Goal: Register for event/course

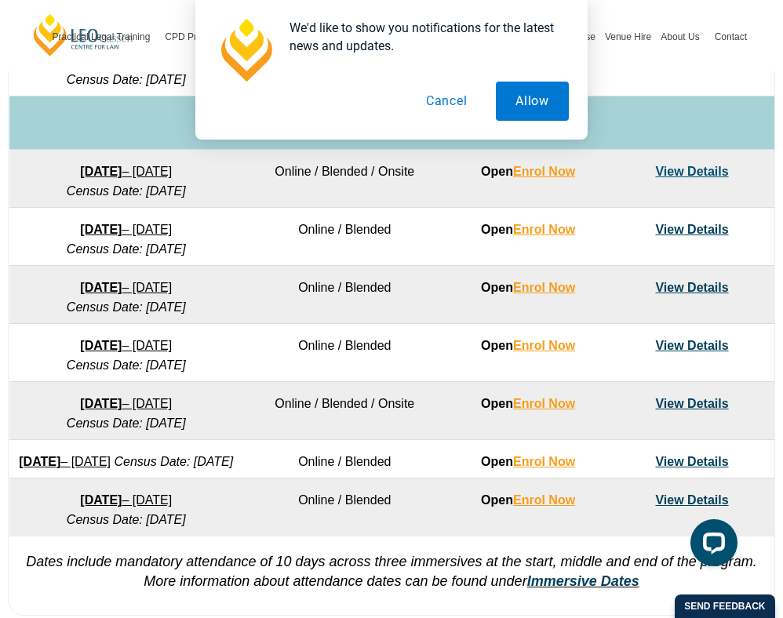
scroll to position [949, 0]
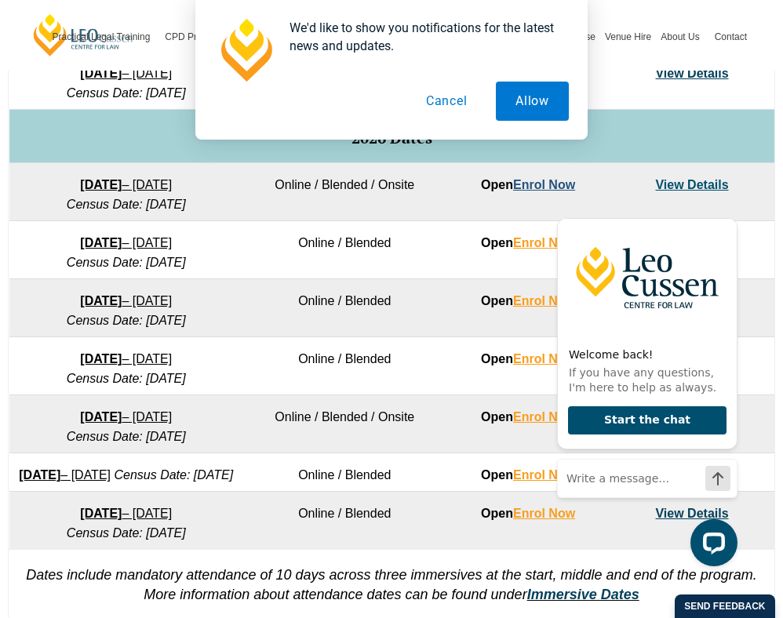
click at [534, 184] on link "Enrol Now" at bounding box center [544, 184] width 62 height 13
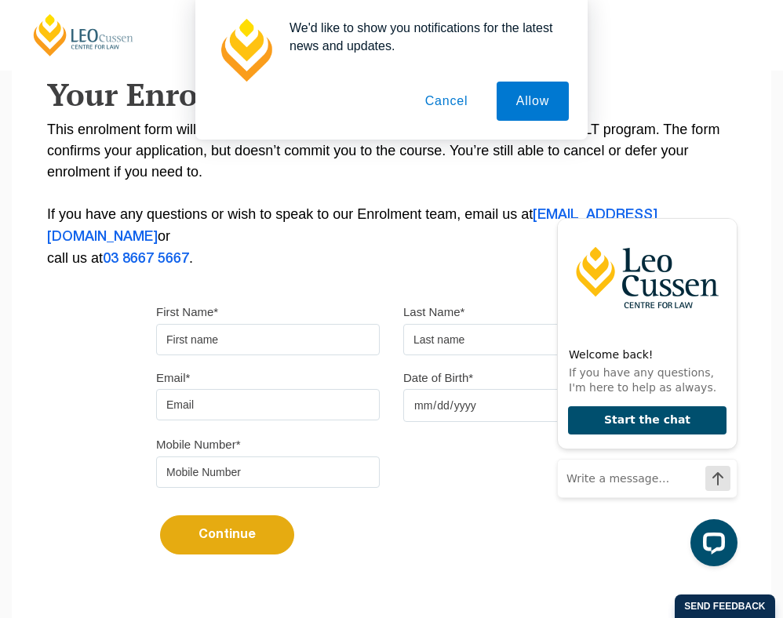
scroll to position [279, 0]
click at [217, 356] on div "First Name*" at bounding box center [267, 329] width 247 height 54
click at [195, 356] on input "First Name*" at bounding box center [268, 340] width 224 height 31
type input "[PERSON_NAME]"
click at [440, 356] on input "text" at bounding box center [515, 340] width 224 height 31
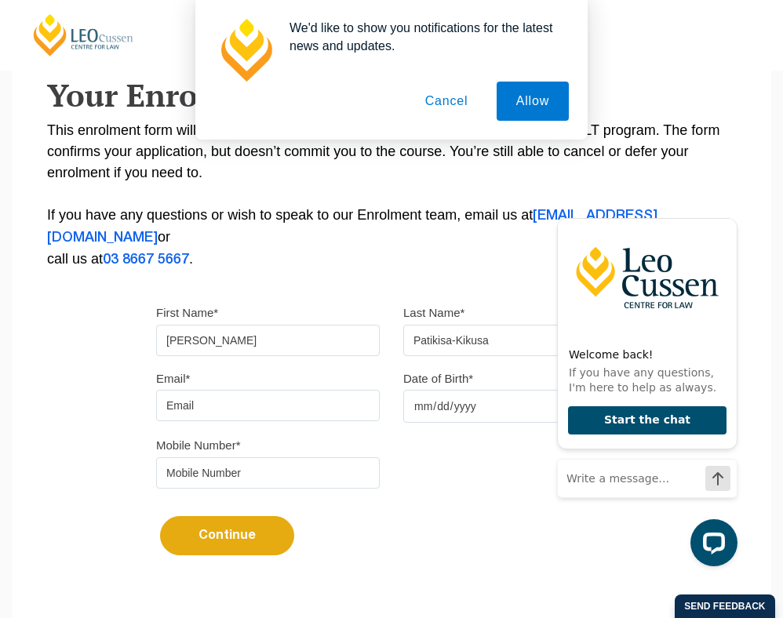
type input "Patikisa-Kikusa"
click at [290, 421] on input "Email*" at bounding box center [268, 405] width 224 height 31
type input "[EMAIL_ADDRESS][DOMAIN_NAME]"
click at [412, 423] on input "Date of Birth*" at bounding box center [515, 406] width 224 height 33
type input "[DATE]"
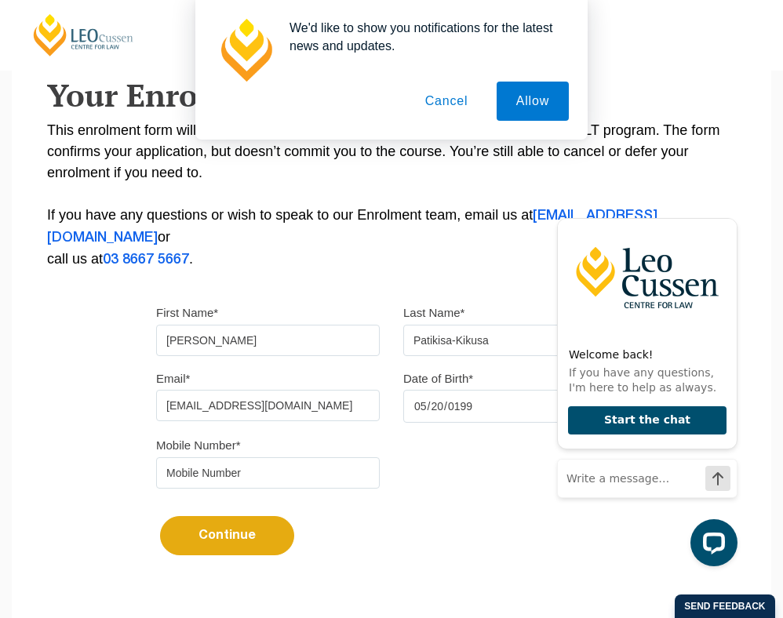
click at [231, 501] on div "Mobile Number*" at bounding box center [391, 468] width 494 height 66
click at [231, 489] on input "tel" at bounding box center [268, 472] width 224 height 31
type input "0407177538"
click at [239, 556] on button "Continue" at bounding box center [227, 535] width 134 height 39
select select
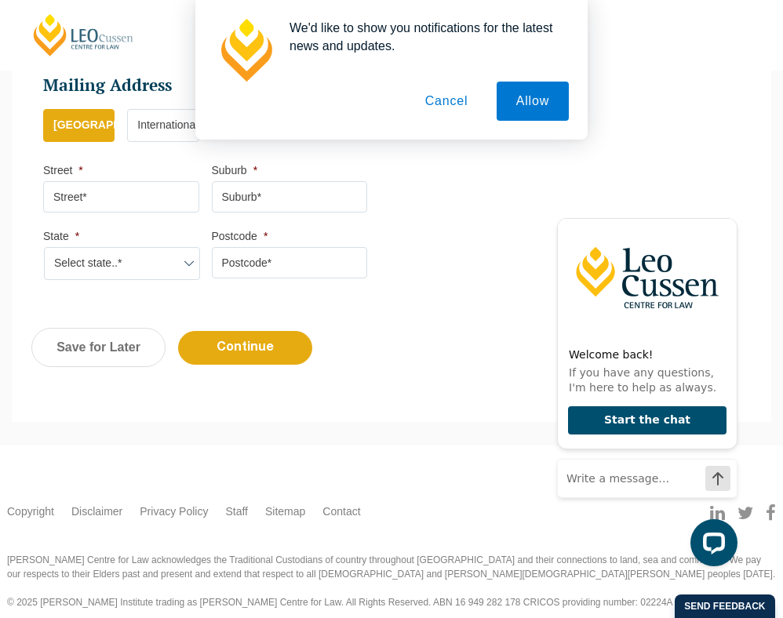
scroll to position [910, 0]
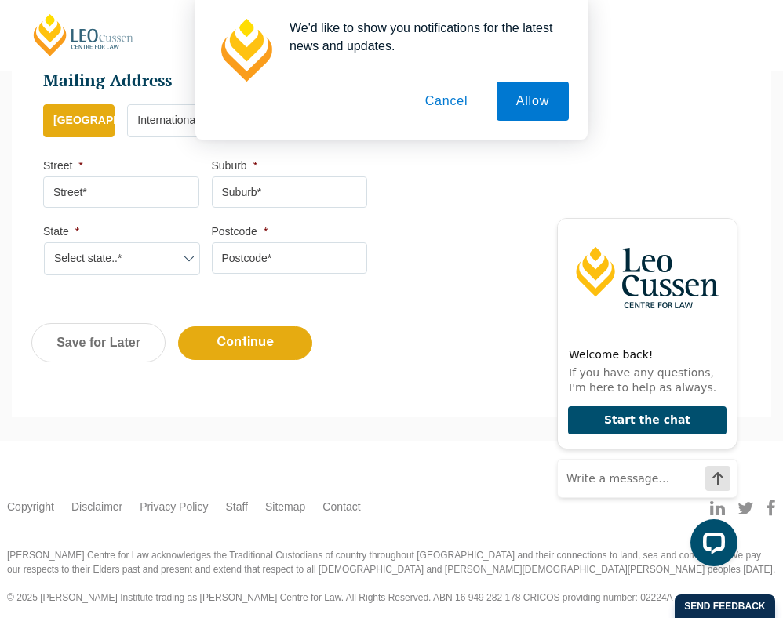
click at [95, 188] on input "Street *" at bounding box center [121, 192] width 156 height 31
type input "[STREET_ADDRESS]"
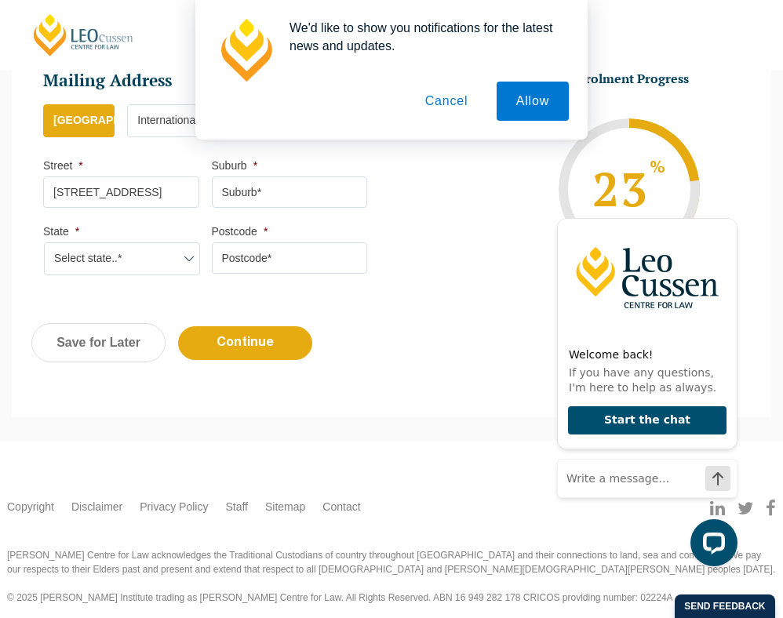
click at [216, 189] on input "Suburb *" at bounding box center [290, 192] width 156 height 31
type input "St Kilda"
click at [169, 250] on select "Select state..* VIC WA QLD SA NSW NT ACT TAS" at bounding box center [122, 258] width 156 height 33
select select "VIC"
click at [44, 242] on select "Select state..* VIC WA QLD SA NSW NT ACT TAS" at bounding box center [122, 258] width 156 height 33
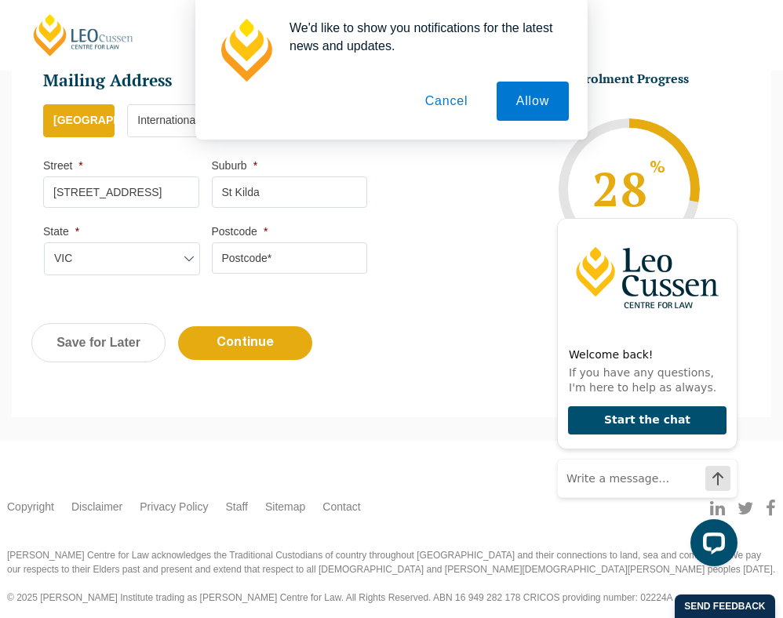
click at [305, 259] on input "Postcode *" at bounding box center [290, 257] width 156 height 31
type input "3182"
click at [278, 341] on input "Continue" at bounding box center [245, 343] width 134 height 34
select select
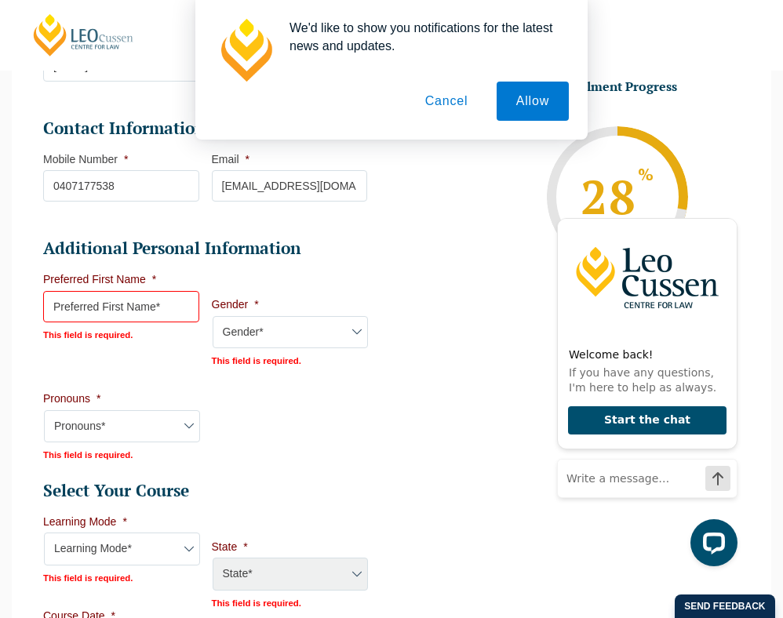
scroll to position [435, 0]
click at [168, 305] on input "Preferred First Name *" at bounding box center [121, 307] width 156 height 31
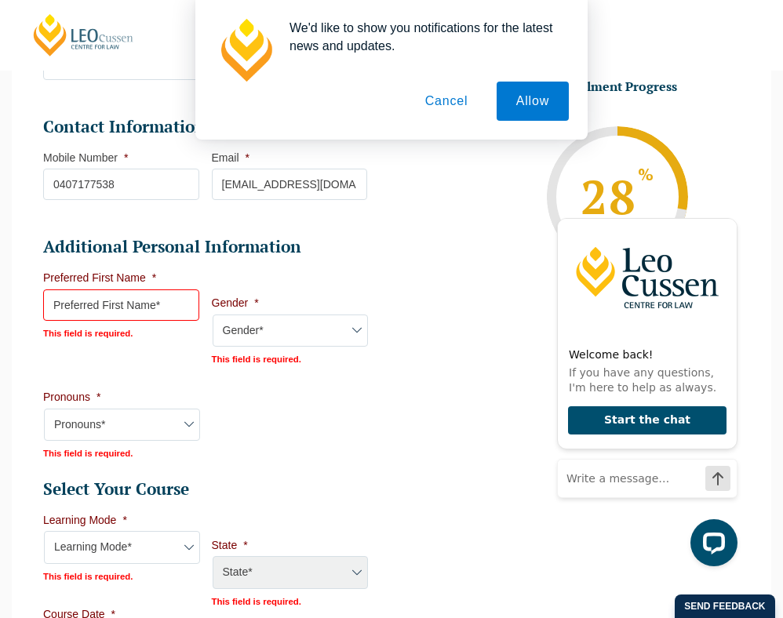
scroll to position [438, 0]
type input "[PERSON_NAME]"
click at [268, 314] on select "Gender* Male Female Nonbinary Intersex Prefer not to disclose Other" at bounding box center [291, 330] width 156 height 33
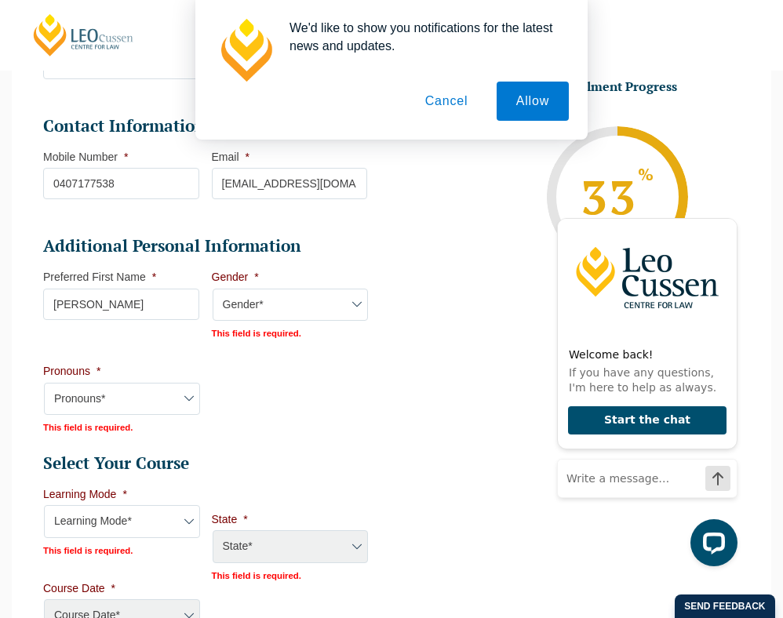
select select "[DEMOGRAPHIC_DATA]"
click at [213, 289] on select "Gender* Male Female Nonbinary Intersex Prefer not to disclose Other" at bounding box center [291, 305] width 156 height 33
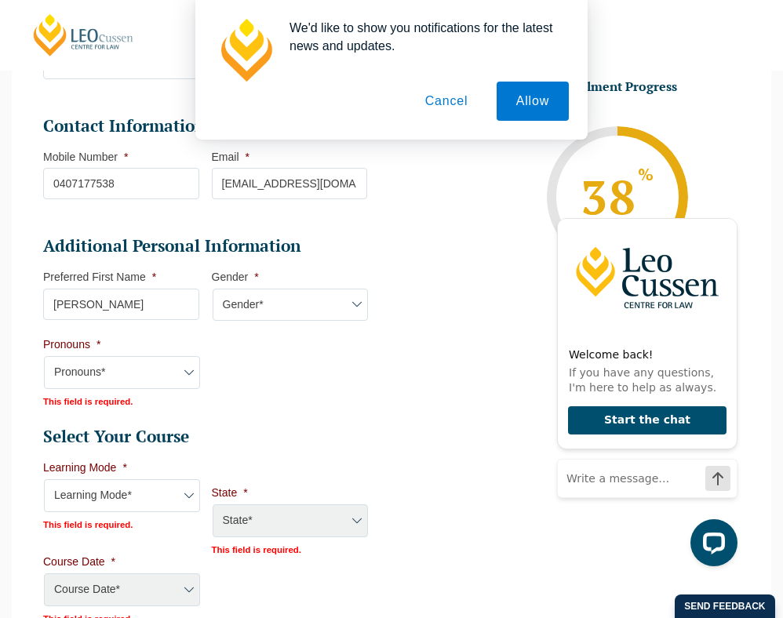
click at [107, 374] on select "Pronouns* She/Her/Hers He/Him/His They/Them/Theirs Other Prefer not to disclose" at bounding box center [122, 372] width 156 height 33
select select "She/Her/Hers"
click at [44, 356] on select "Pronouns* She/Her/Hers He/Him/His They/Them/Theirs Other Prefer not to disclose" at bounding box center [122, 372] width 156 height 33
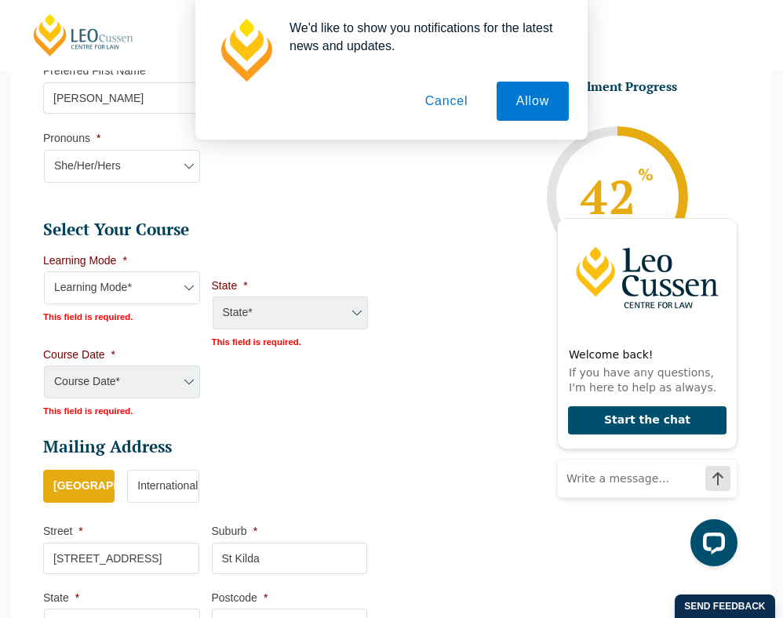
scroll to position [645, 0]
click at [140, 279] on select "Learning Mode* Online Full Time Learning Online Part Time Learning Blended Full…" at bounding box center [122, 287] width 156 height 33
select select "Blended Full Time Learning"
click at [44, 271] on select "Learning Mode* Online Full Time Learning Online Part Time Learning Blended Full…" at bounding box center [122, 287] width 156 height 33
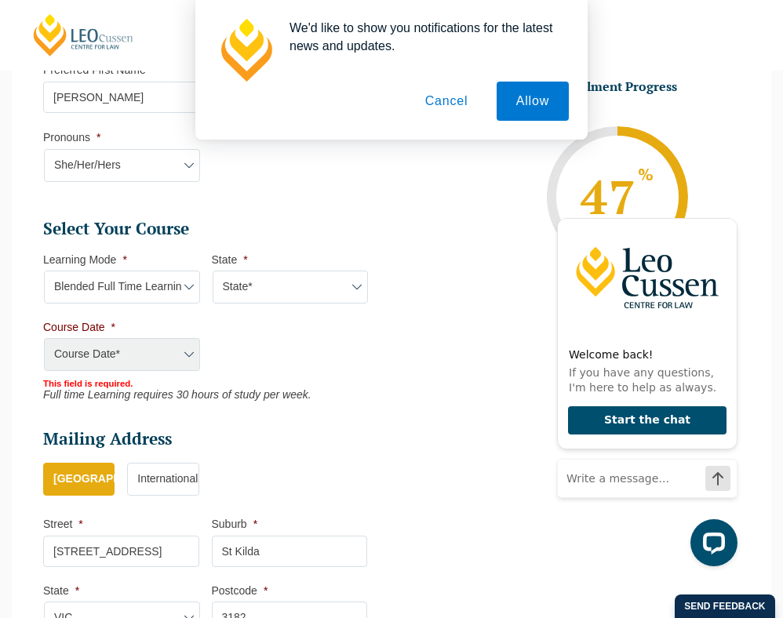
click at [273, 282] on select "State* ACT/NSW QLD SA VIC WA" at bounding box center [291, 287] width 156 height 33
select select "VIC"
click at [213, 271] on select "State* ACT/NSW QLD SA VIC WA" at bounding box center [291, 287] width 156 height 33
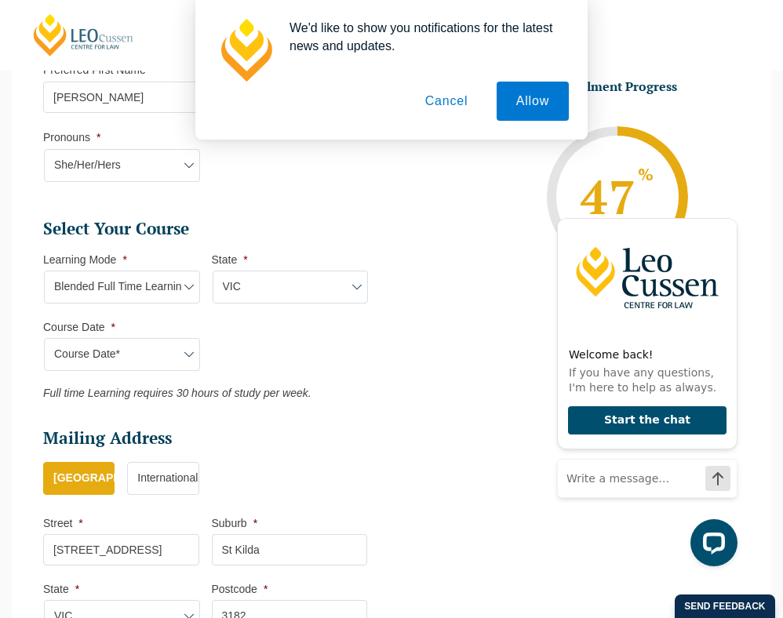
click at [162, 351] on select "Course Date* December 2025 (08-Dec-2025 to 16-May-2026) January 2026 (27-Jan-20…" at bounding box center [122, 354] width 156 height 33
select select "[DATE] ([DATE] to [DATE])"
click at [44, 338] on select "Course Date* December 2025 (08-Dec-2025 to 16-May-2026) January 2026 (27-Jan-20…" at bounding box center [122, 354] width 156 height 33
type input "Intake [DATE] FT"
type input "Practical Legal Training ([GEOGRAPHIC_DATA])"
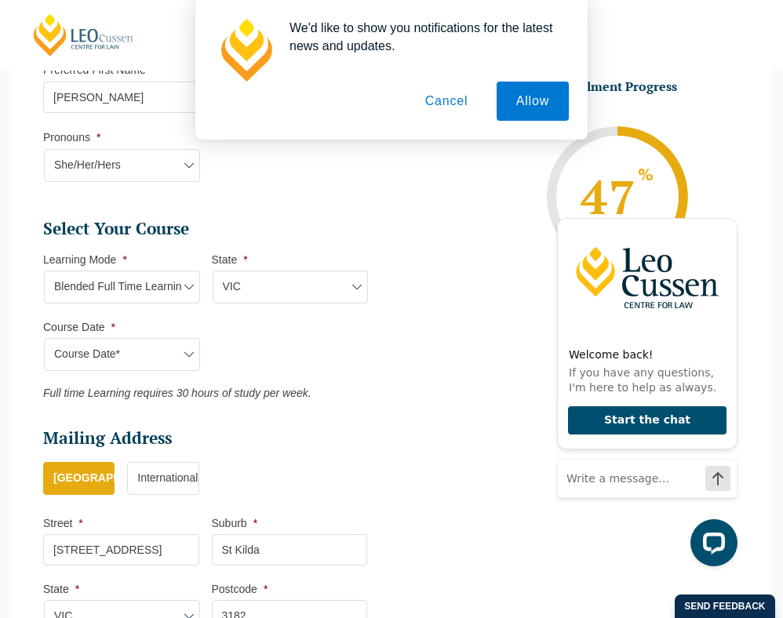
select select "[PERSON_NAME] (JAN) 2026 Full Time Blended"
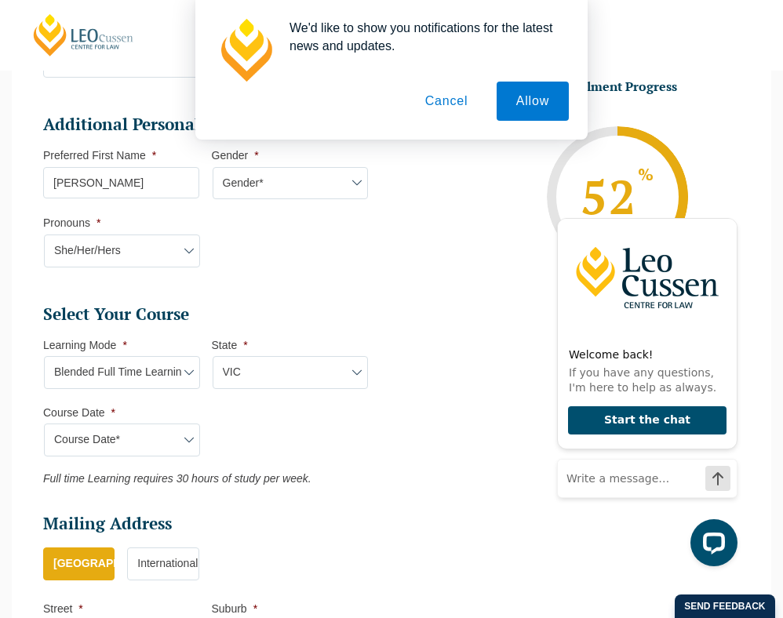
scroll to position [559, 0]
click at [443, 95] on button "Cancel" at bounding box center [447, 101] width 82 height 39
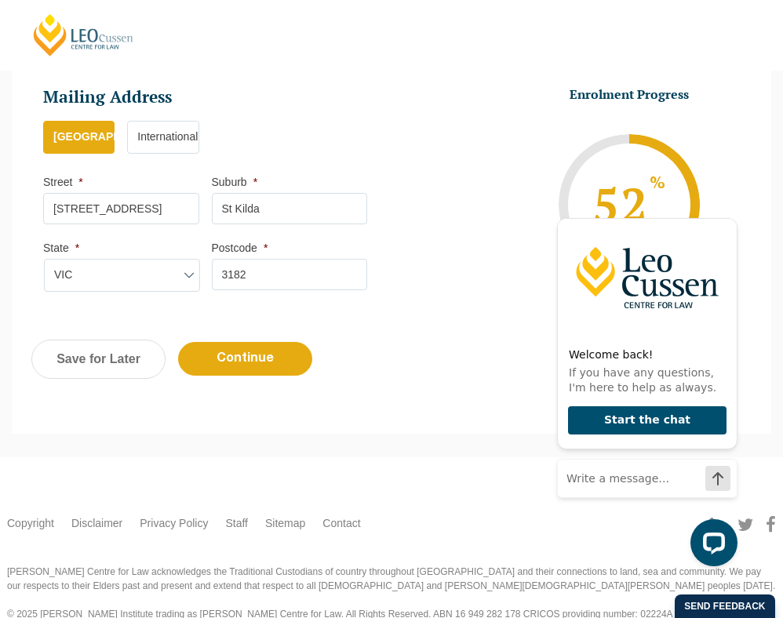
scroll to position [1003, 0]
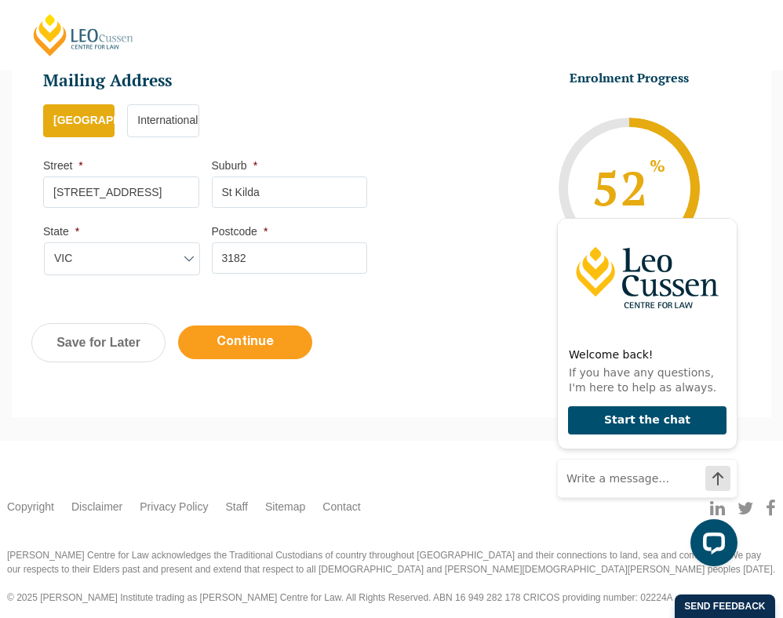
click at [268, 333] on input "Continue" at bounding box center [245, 343] width 134 height 34
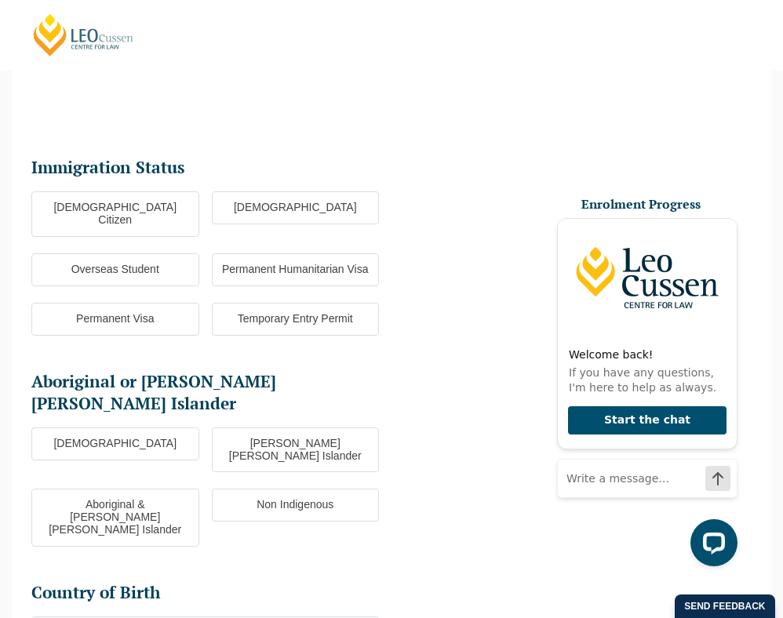
scroll to position [136, 0]
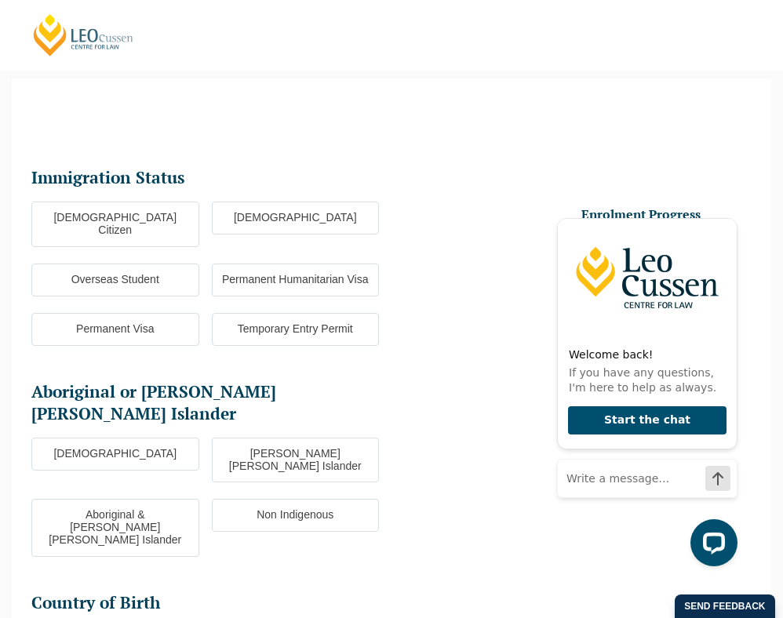
click at [97, 215] on label "[DEMOGRAPHIC_DATA] Citizen" at bounding box center [115, 225] width 168 height 46
click at [0, 0] on input "[DEMOGRAPHIC_DATA] Citizen" at bounding box center [0, 0] width 0 height 0
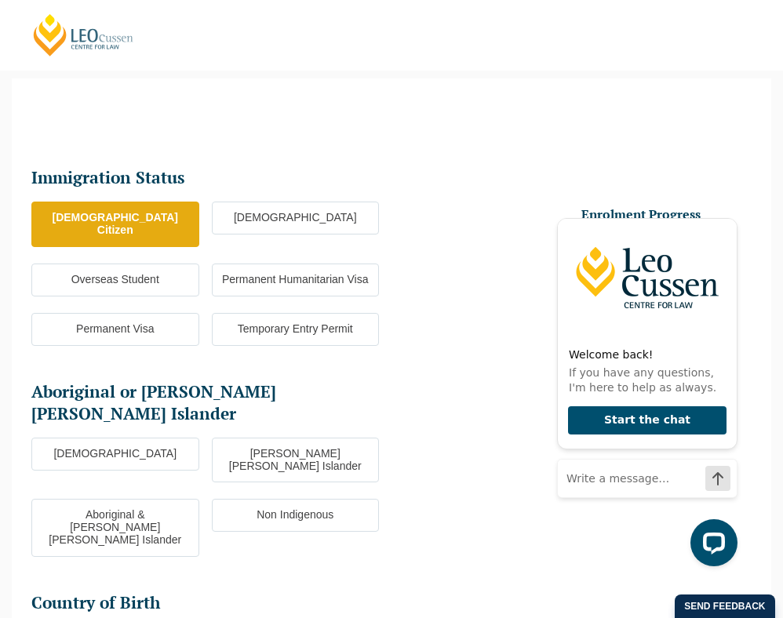
scroll to position [359, 0]
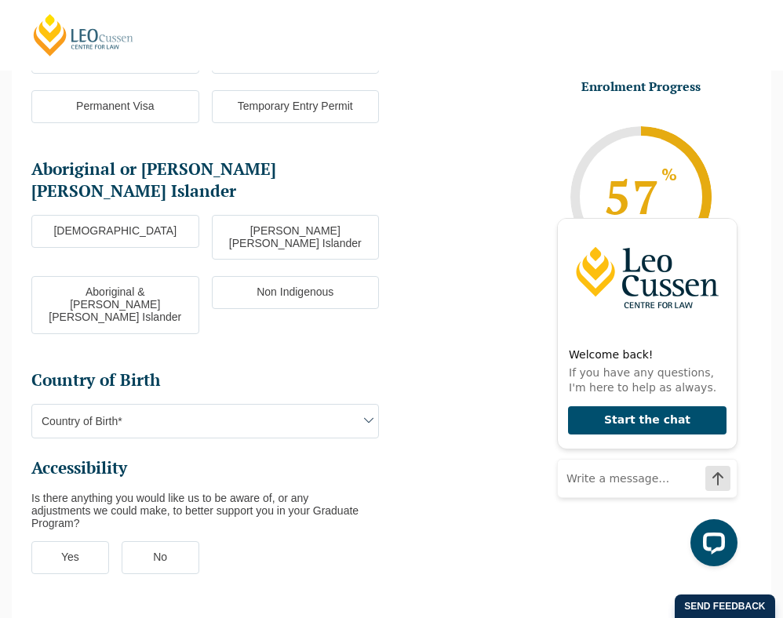
click at [320, 276] on label "Non Indigenous" at bounding box center [296, 292] width 168 height 33
click at [0, 0] on input "Non Indigenous" at bounding box center [0, 0] width 0 height 0
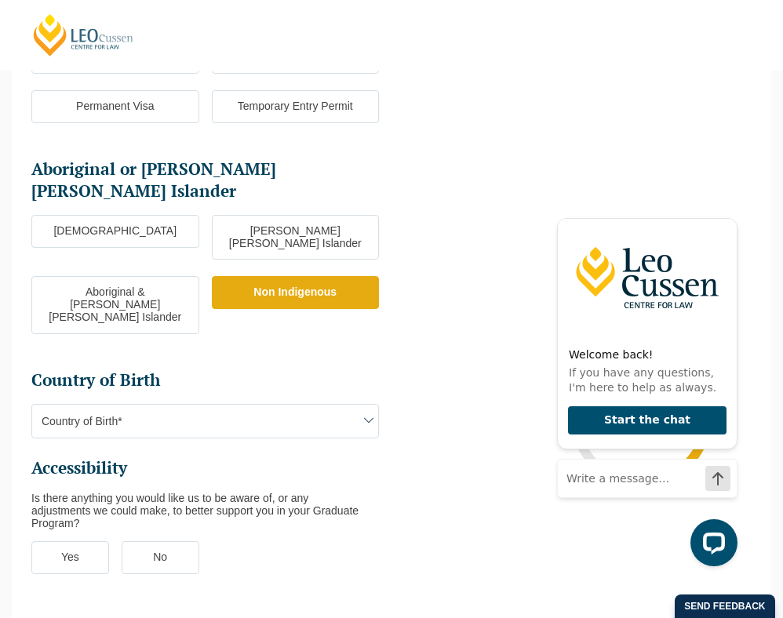
scroll to position [612, 0]
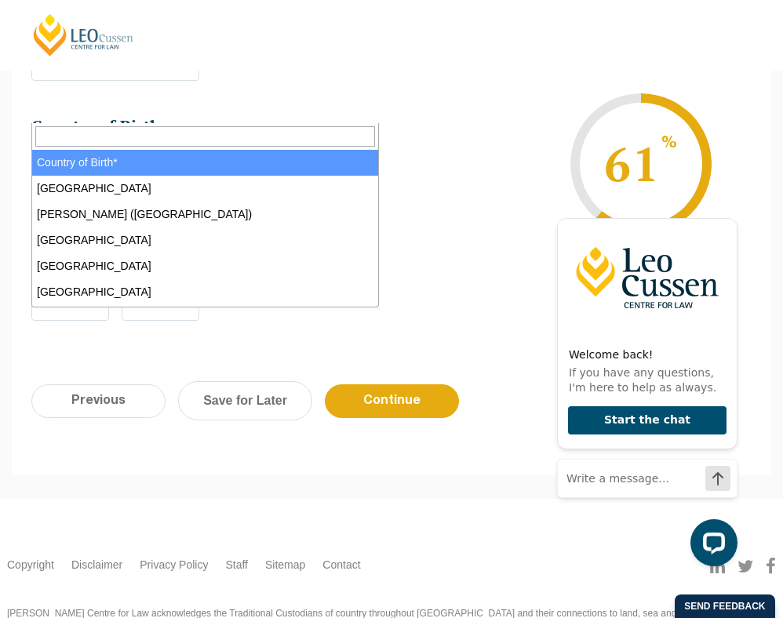
click at [345, 151] on span "Country of Birth*" at bounding box center [205, 167] width 346 height 33
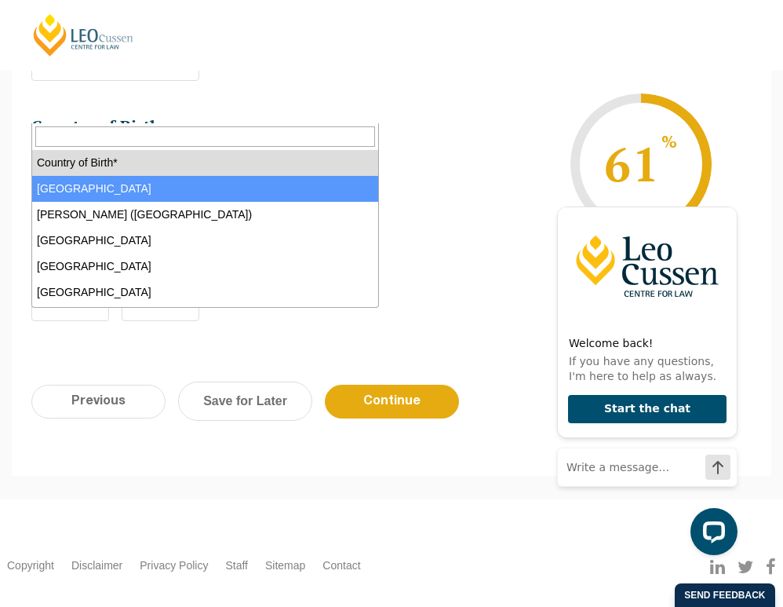
select select "Australia 1101"
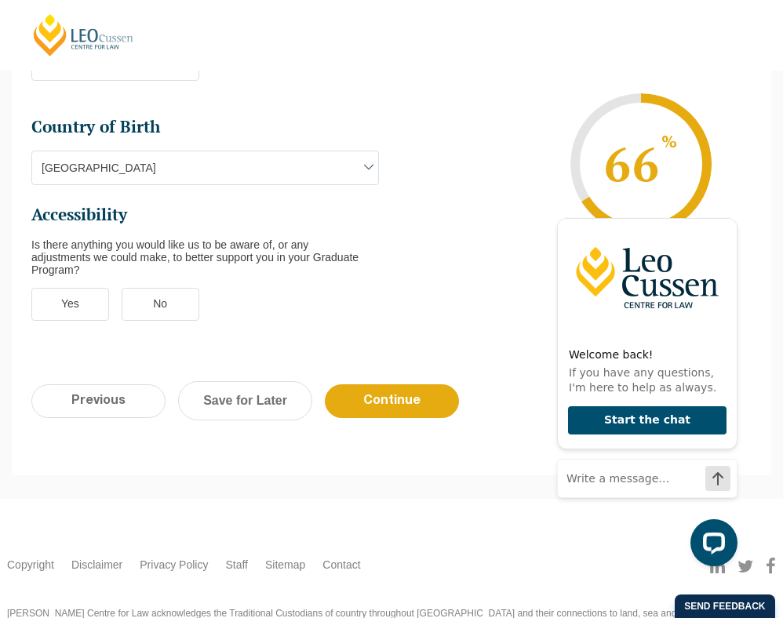
click at [163, 288] on label "No" at bounding box center [161, 304] width 78 height 33
click at [0, 0] on input "No" at bounding box center [0, 0] width 0 height 0
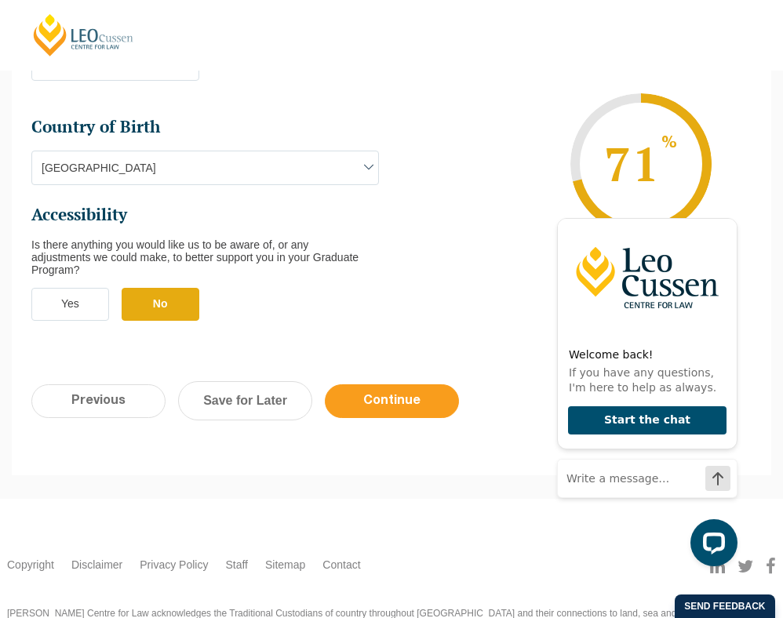
click at [413, 384] on input "Continue" at bounding box center [392, 401] width 134 height 34
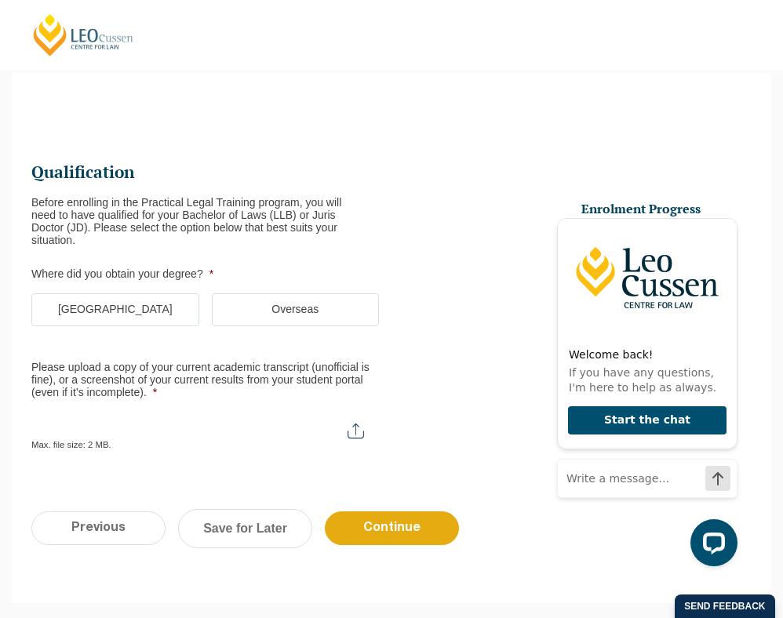
scroll to position [136, 0]
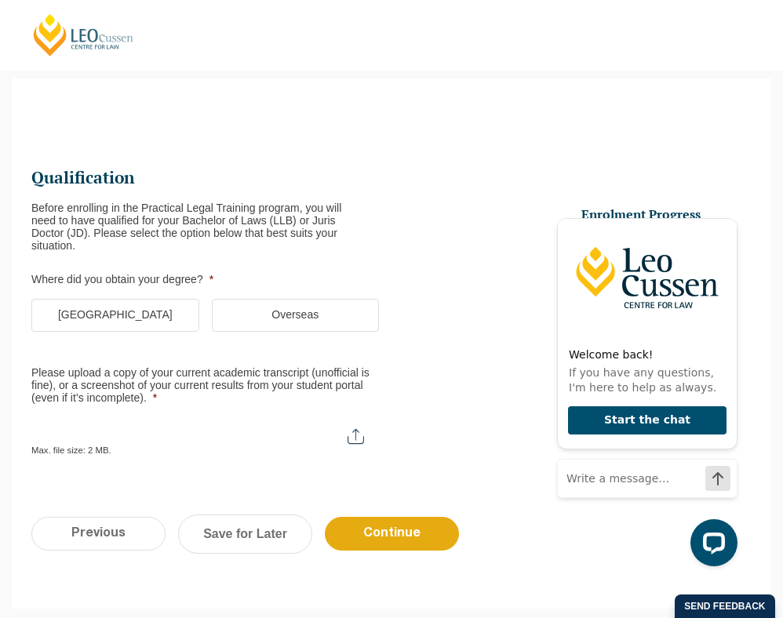
click at [100, 307] on label "[GEOGRAPHIC_DATA]" at bounding box center [115, 315] width 168 height 33
click at [0, 0] on input "[GEOGRAPHIC_DATA]" at bounding box center [0, 0] width 0 height 0
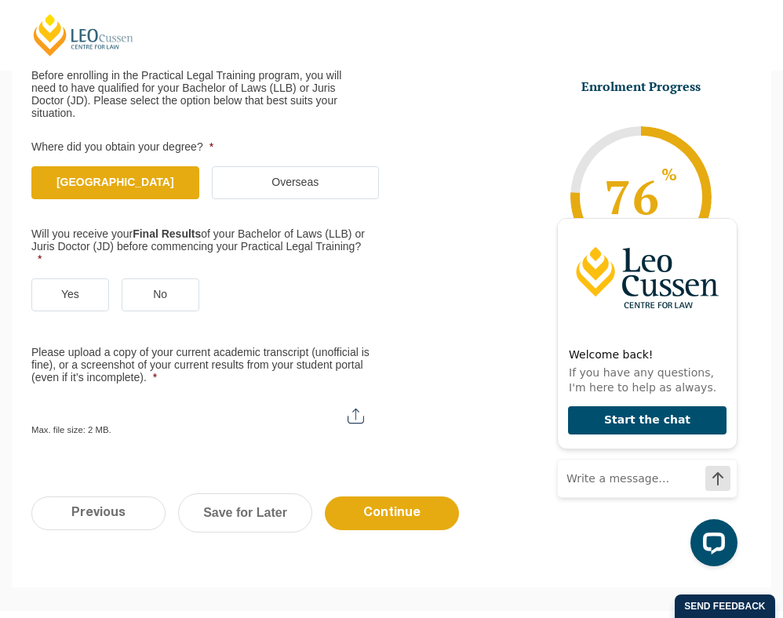
scroll to position [269, 0]
click at [165, 297] on label "No" at bounding box center [161, 294] width 78 height 33
click at [0, 0] on input "No" at bounding box center [0, 0] width 0 height 0
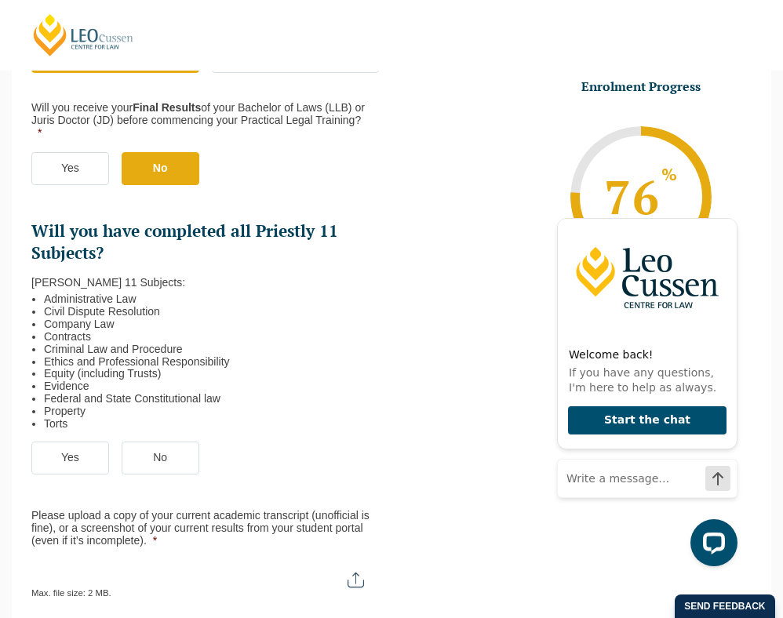
scroll to position [395, 0]
click at [64, 457] on label "Yes" at bounding box center [70, 457] width 78 height 33
click at [0, 0] on input "Yes" at bounding box center [0, 0] width 0 height 0
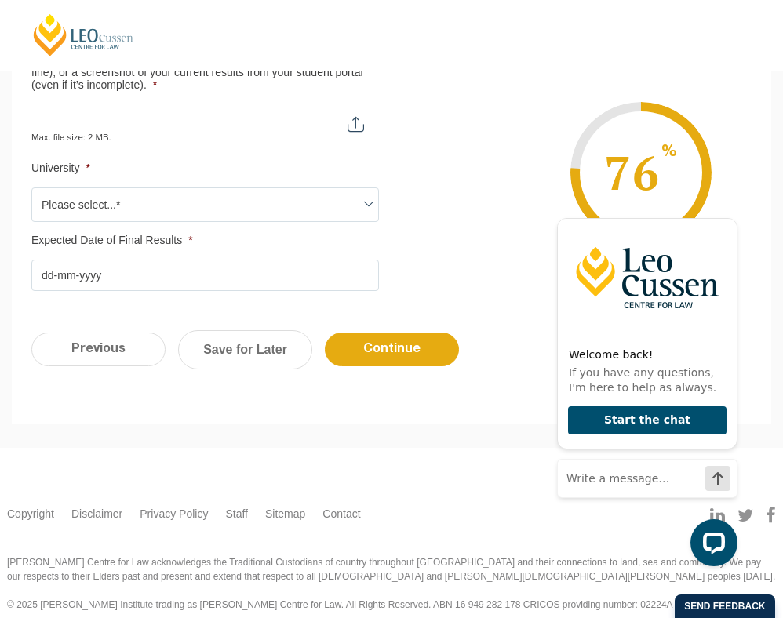
scroll to position [852, 0]
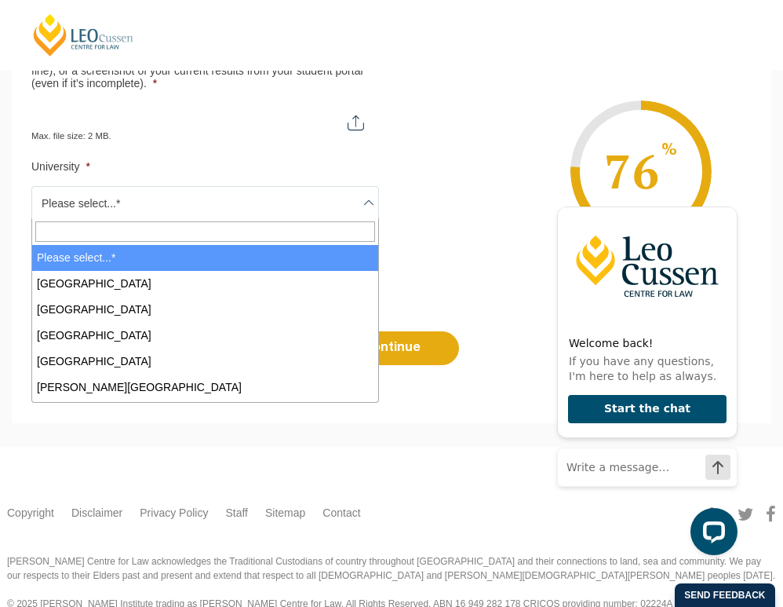
click at [155, 209] on span "Please select...*" at bounding box center [205, 203] width 346 height 33
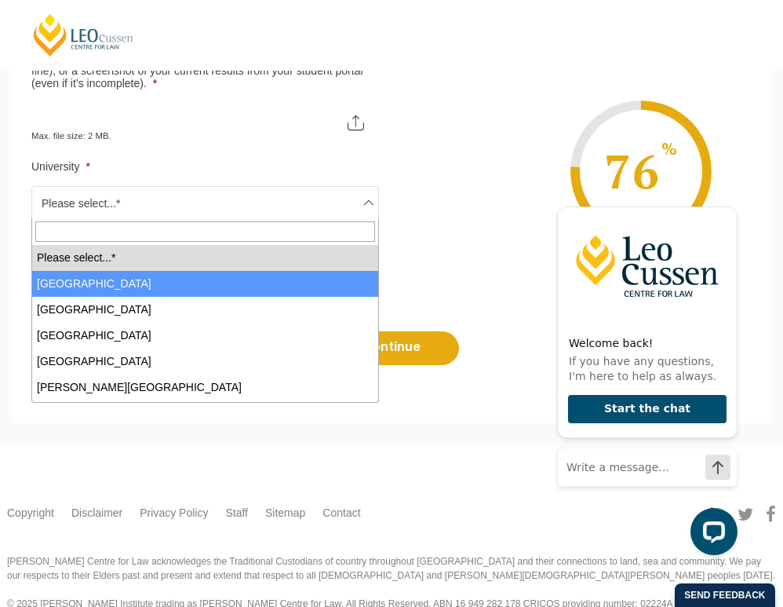
select select "[GEOGRAPHIC_DATA]"
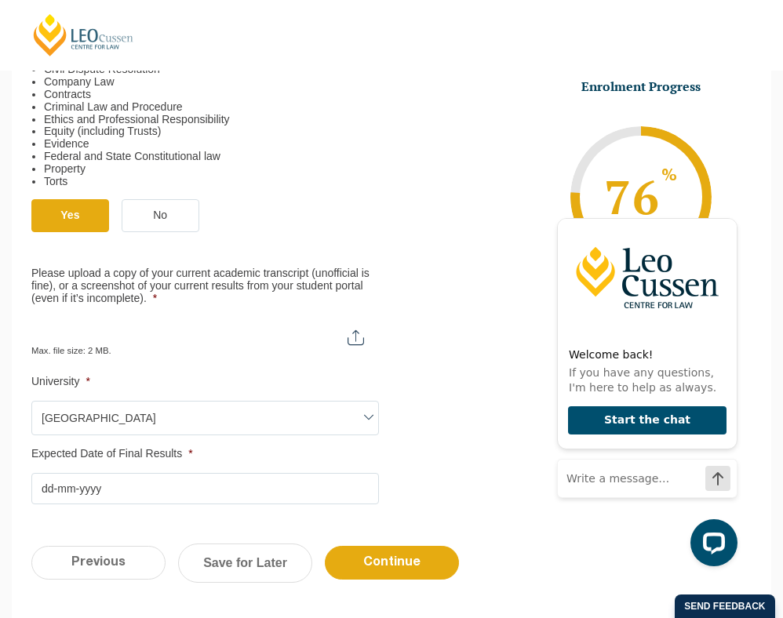
scroll to position [628, 0]
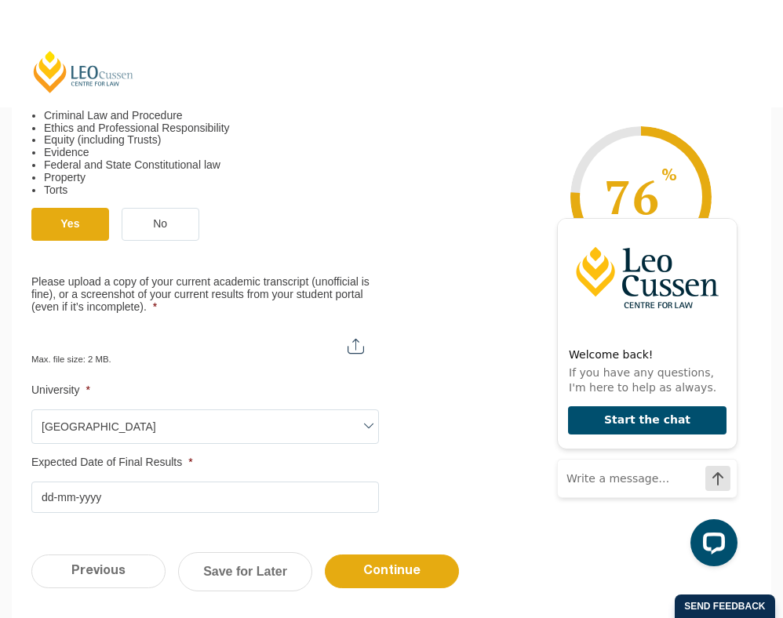
click at [32, 108] on ol "Administrative Law Civil Dispute Resolution Company Law Contracts Criminal Law …" at bounding box center [198, 125] width 335 height 141
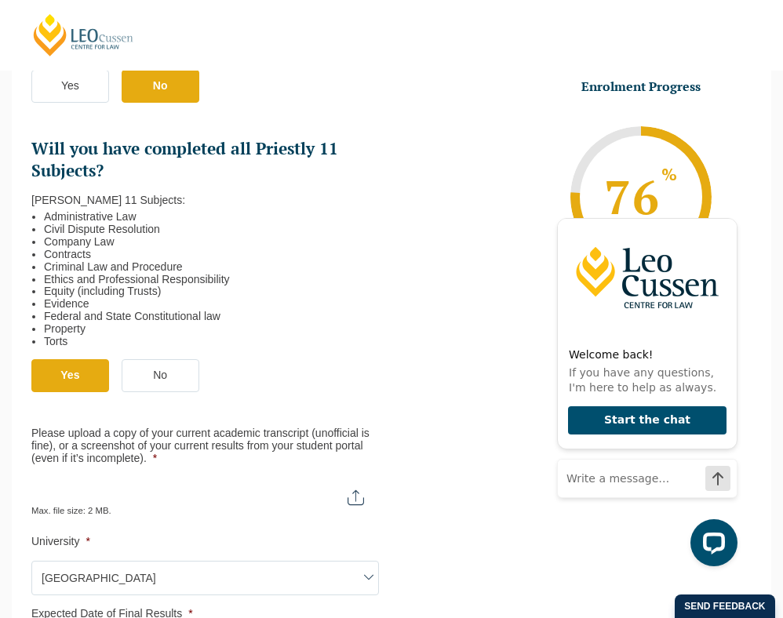
scroll to position [475, 0]
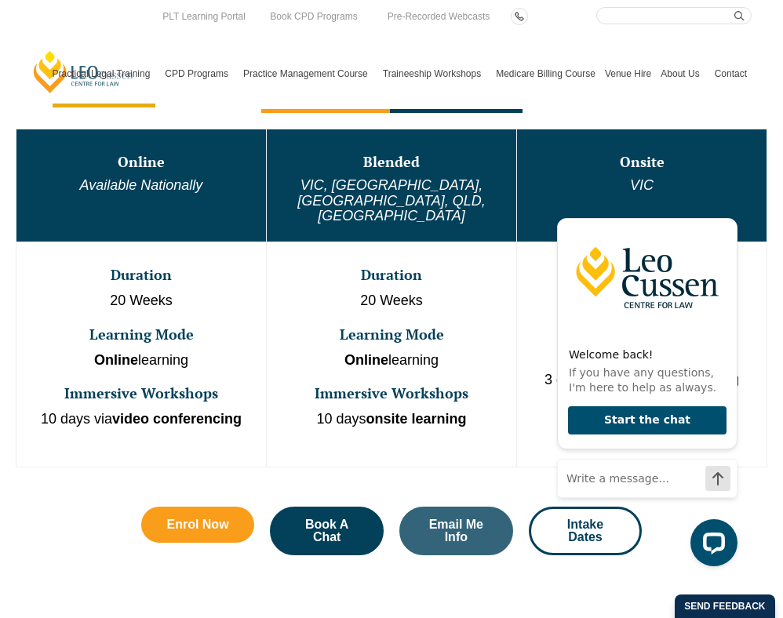
scroll to position [618, 0]
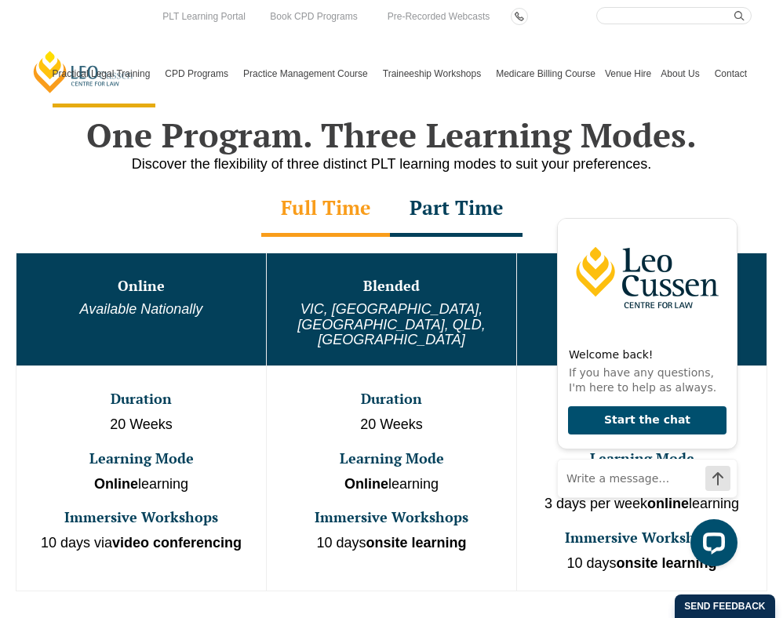
click at [457, 220] on div "Part Time" at bounding box center [456, 209] width 133 height 55
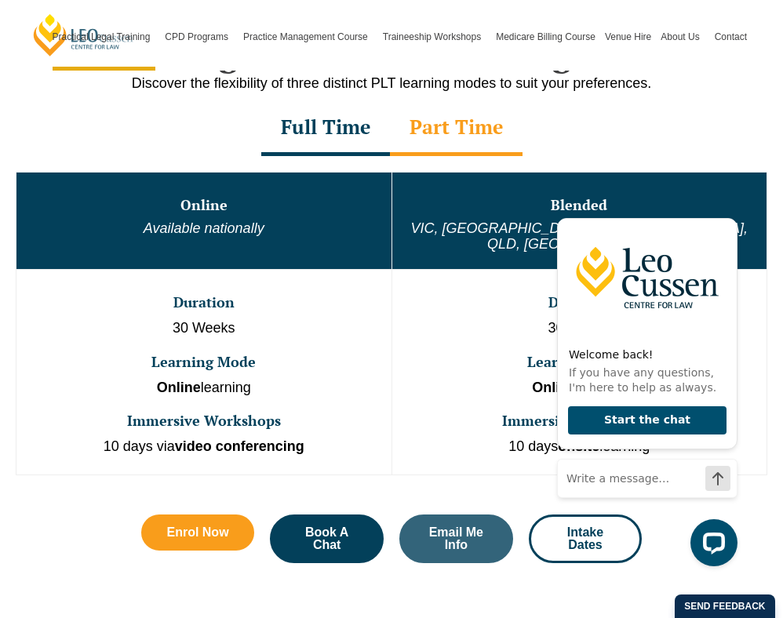
scroll to position [698, 0]
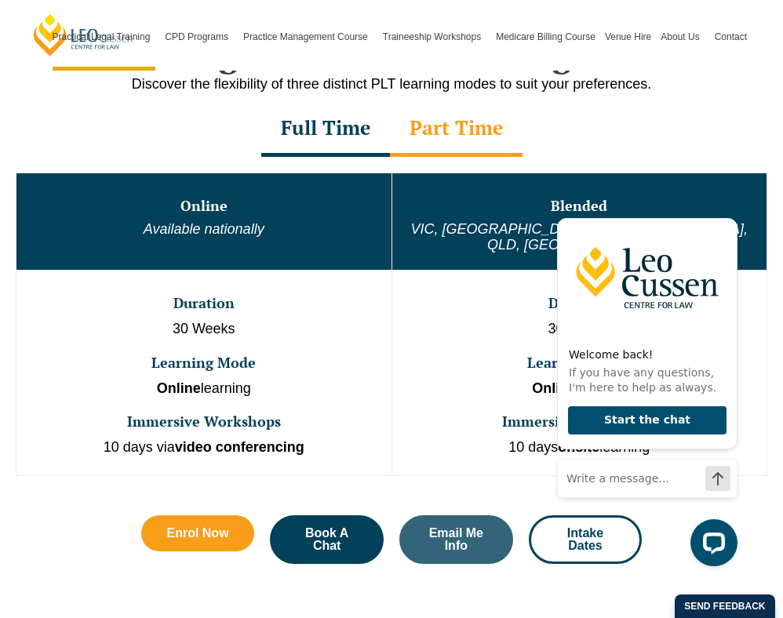
click at [333, 144] on div "Full Time" at bounding box center [325, 129] width 129 height 55
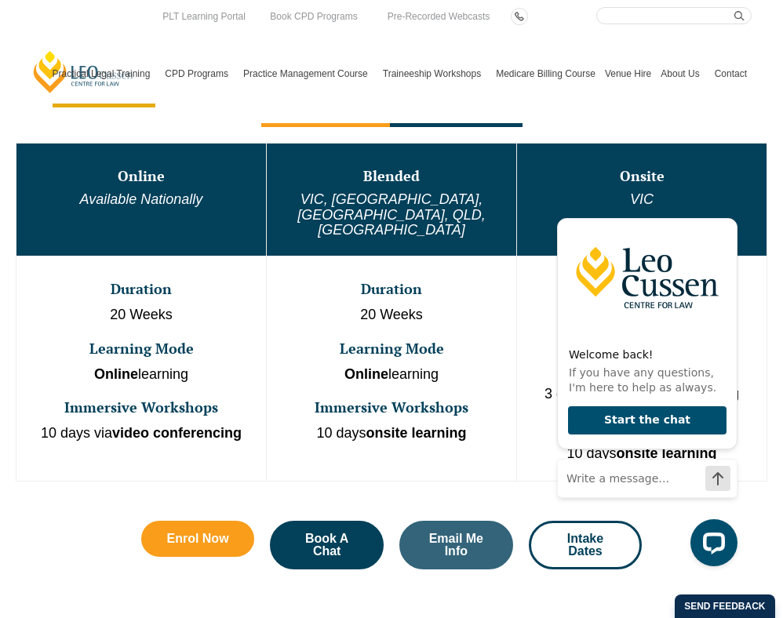
scroll to position [722, 0]
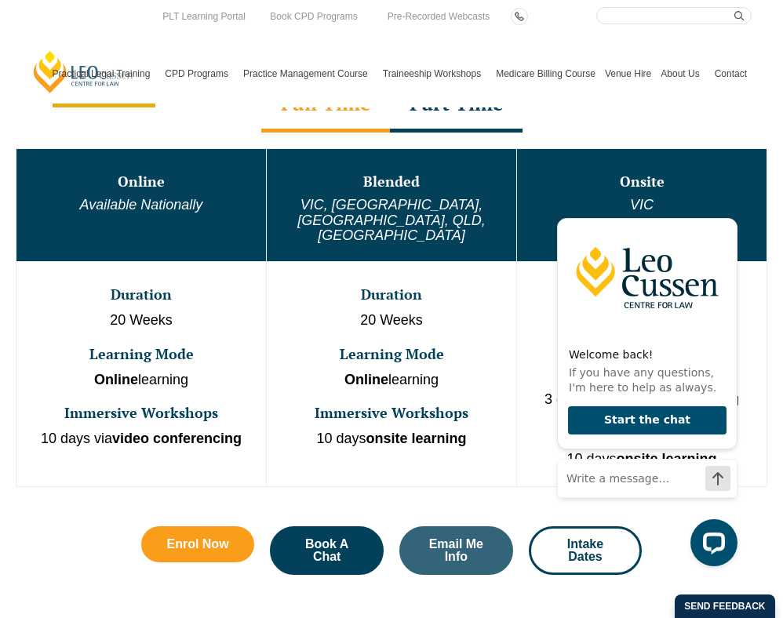
click at [456, 118] on div "Part Time" at bounding box center [456, 105] width 133 height 55
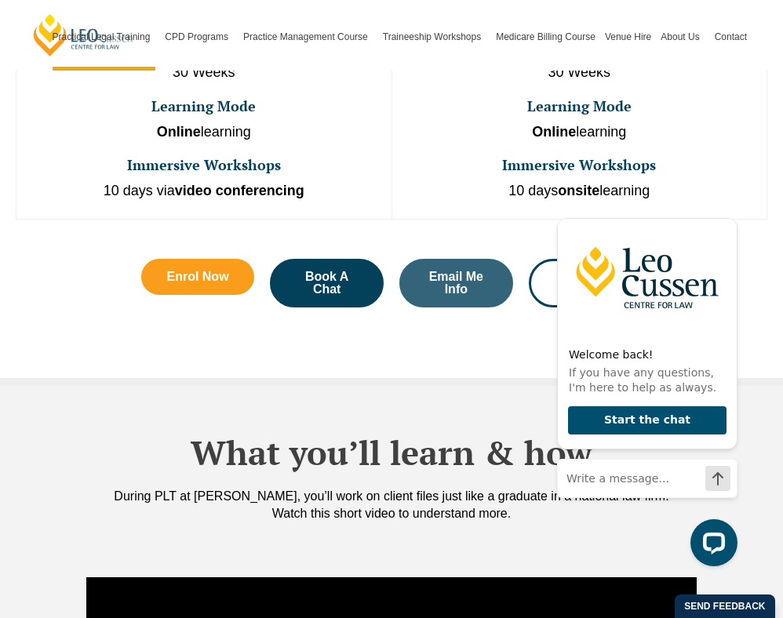
scroll to position [951, 0]
